Goal: Task Accomplishment & Management: Manage account settings

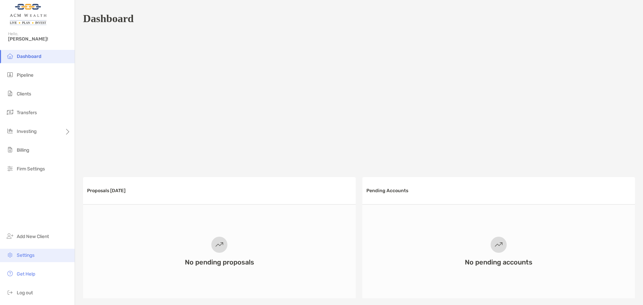
click at [23, 253] on span "Settings" at bounding box center [26, 256] width 18 height 6
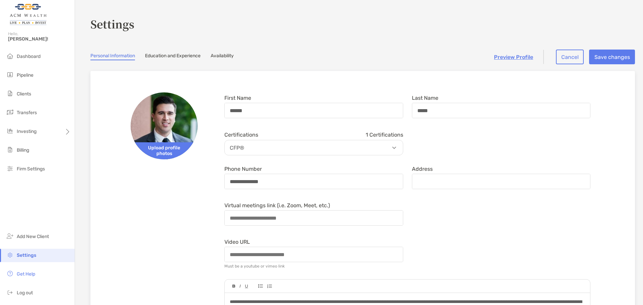
click at [228, 54] on link "Availability" at bounding box center [222, 56] width 23 height 7
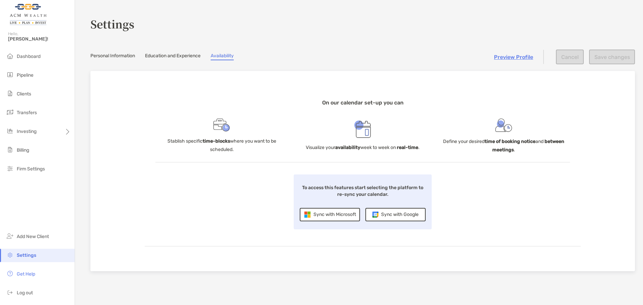
click at [327, 216] on div "Sync with Microsoft" at bounding box center [330, 214] width 60 height 13
